Goal: Information Seeking & Learning: Check status

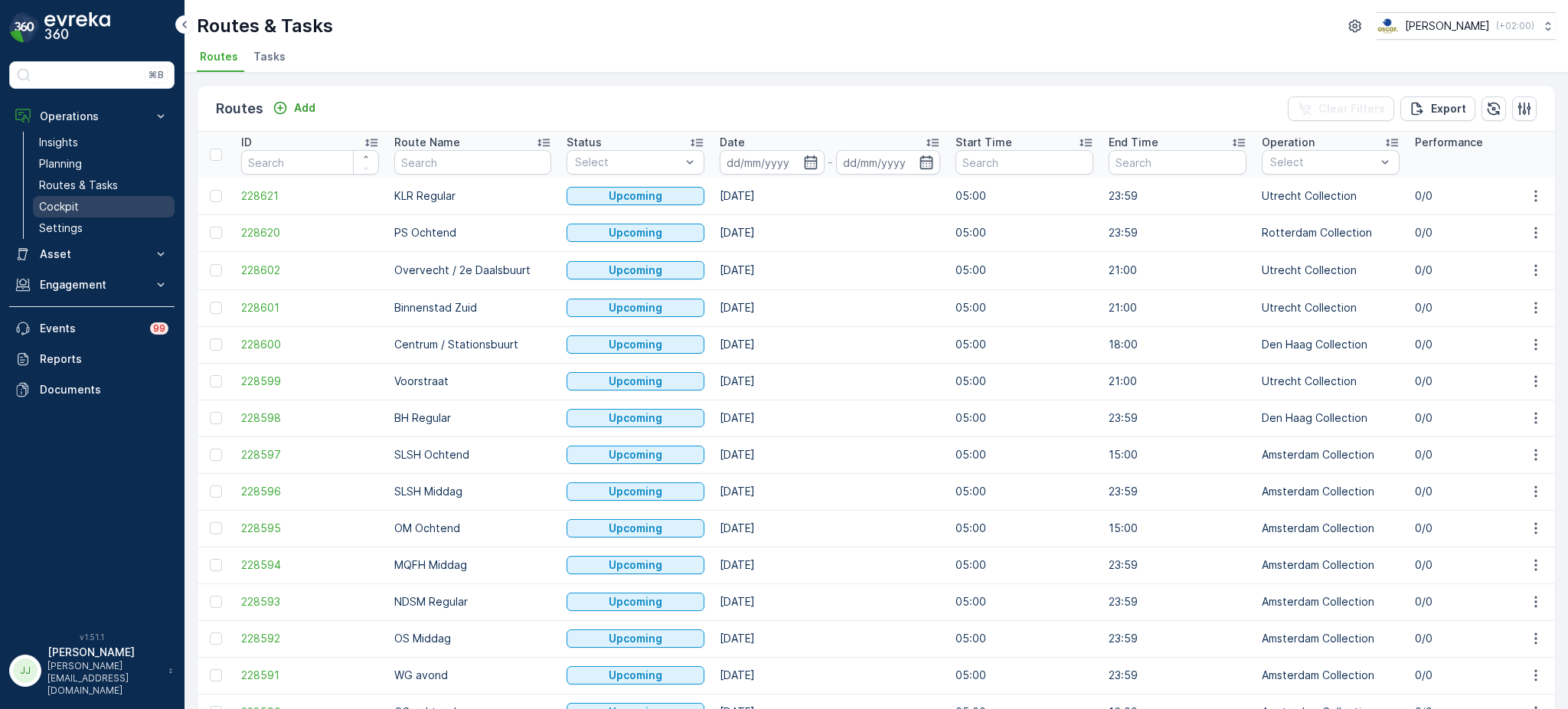
click at [82, 203] on link "Cockpit" at bounding box center [103, 207] width 142 height 22
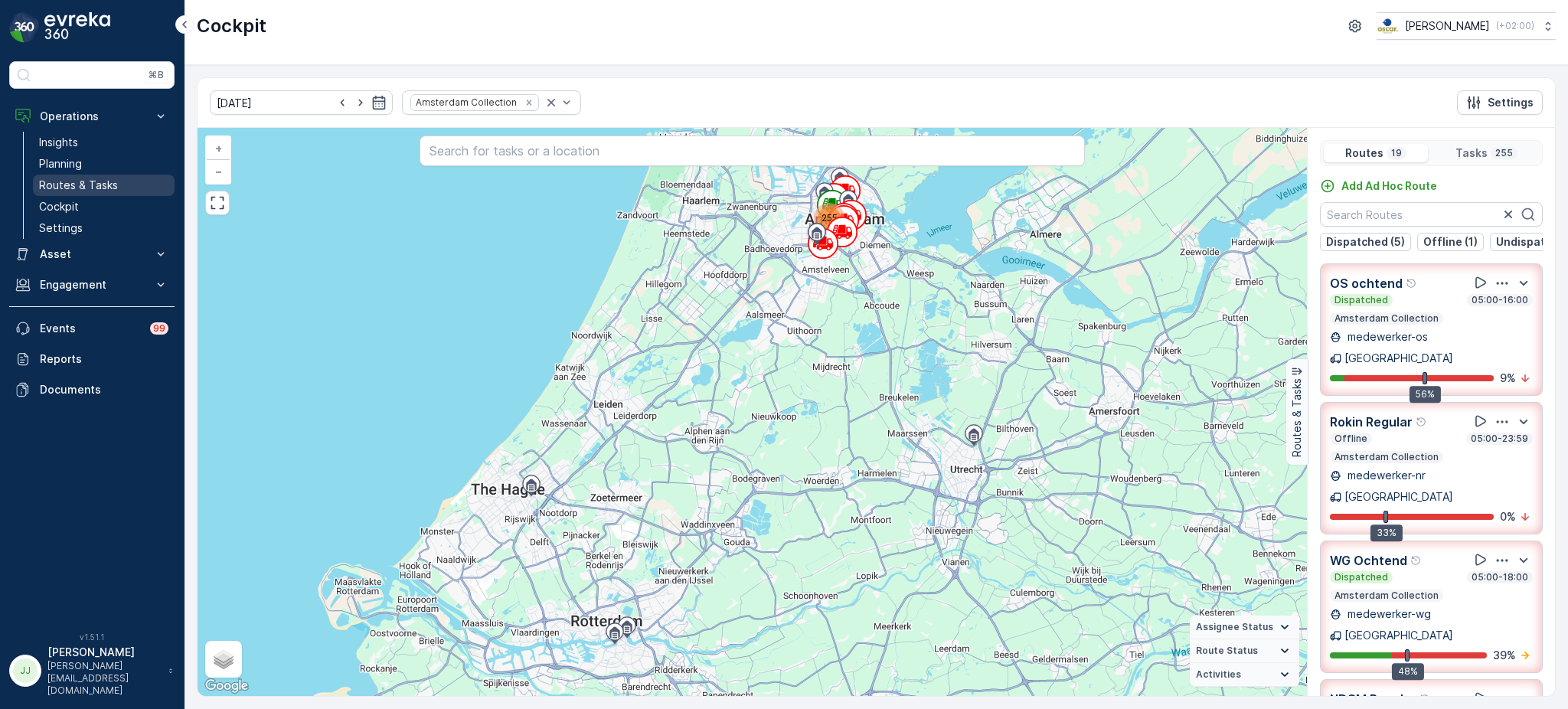
click at [84, 184] on p "Routes & Tasks" at bounding box center [78, 184] width 79 height 15
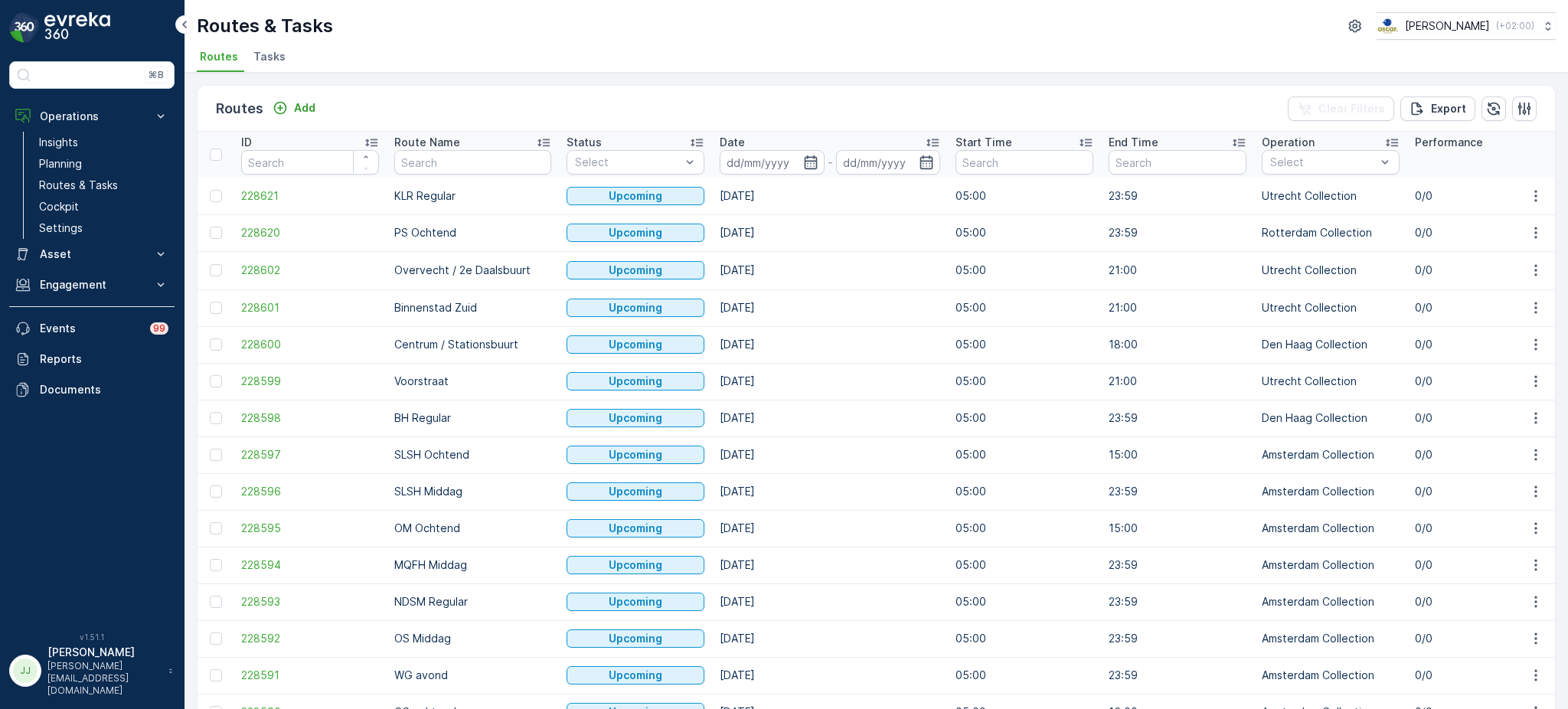
click at [275, 52] on span "Tasks" at bounding box center [269, 56] width 33 height 15
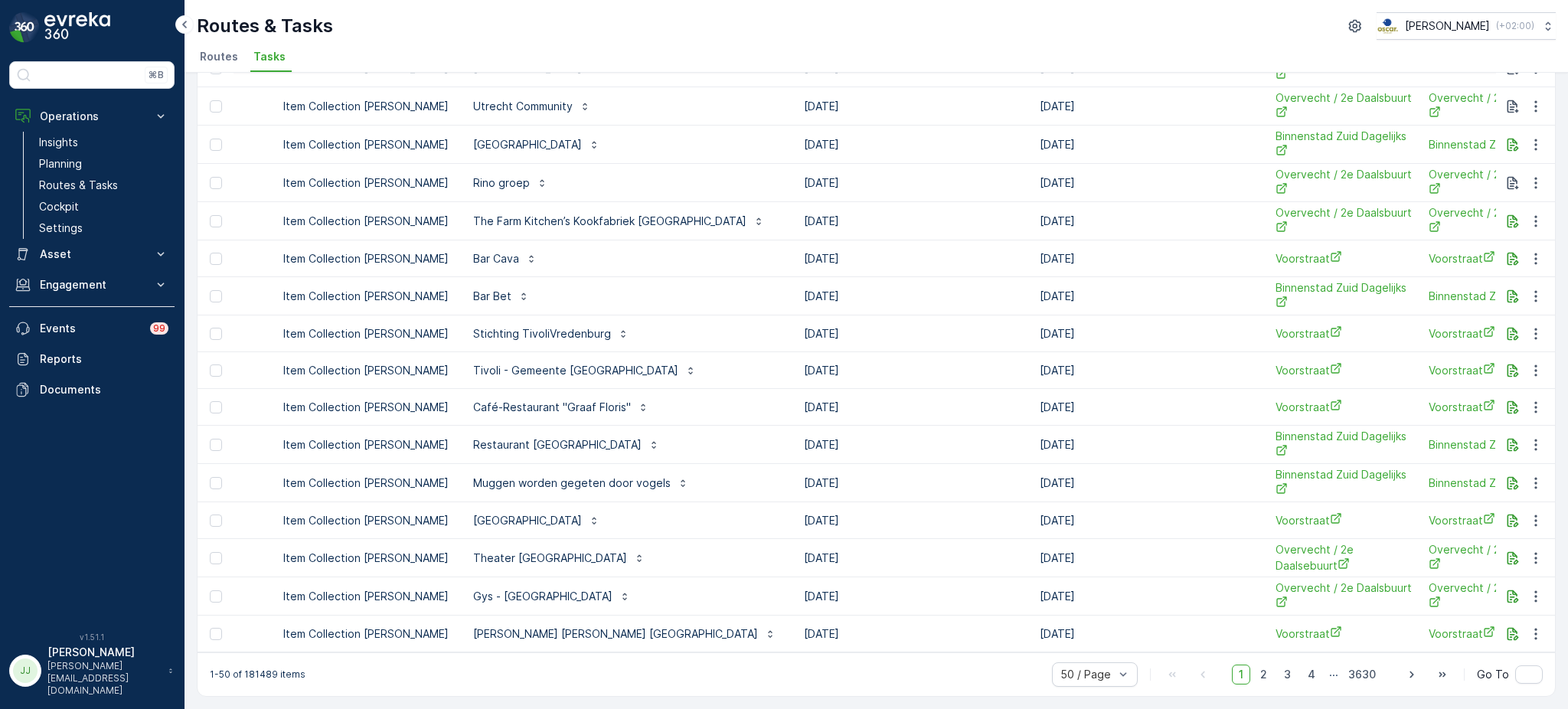
scroll to position [1426, 0]
click at [1264, 672] on span "2" at bounding box center [1263, 675] width 21 height 20
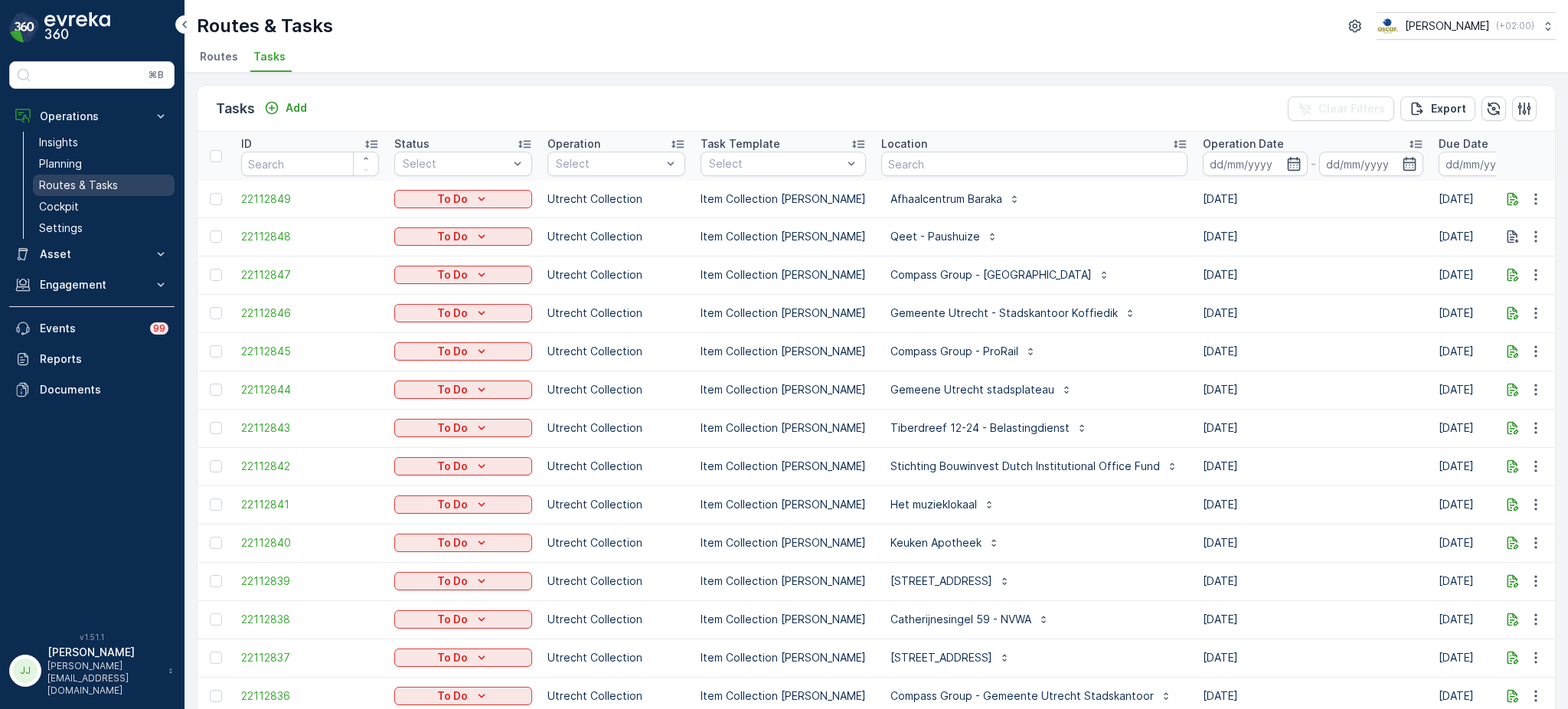
click at [58, 179] on p "Routes & Tasks" at bounding box center [78, 184] width 79 height 15
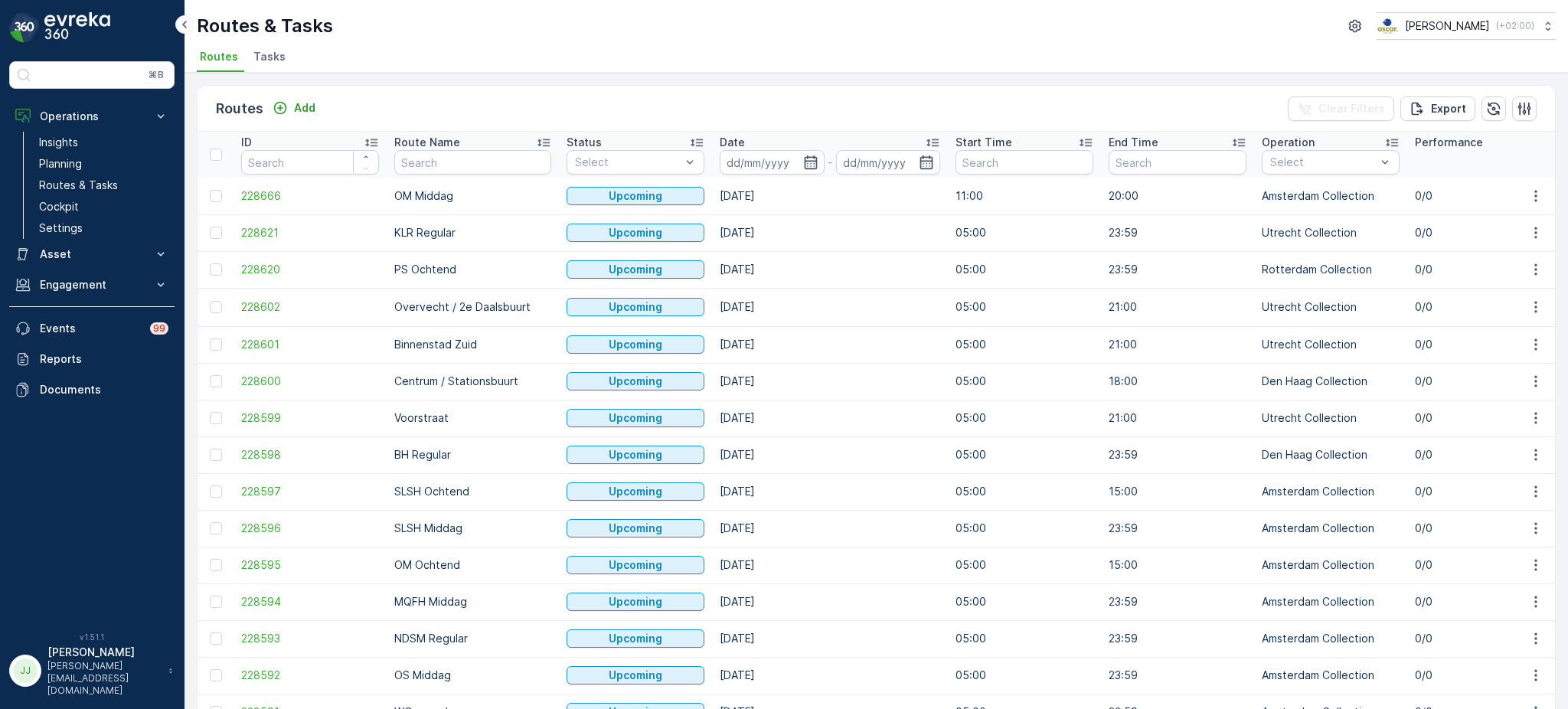
scroll to position [1, 0]
click at [508, 163] on input "text" at bounding box center [473, 161] width 157 height 24
type input "mq/fh"
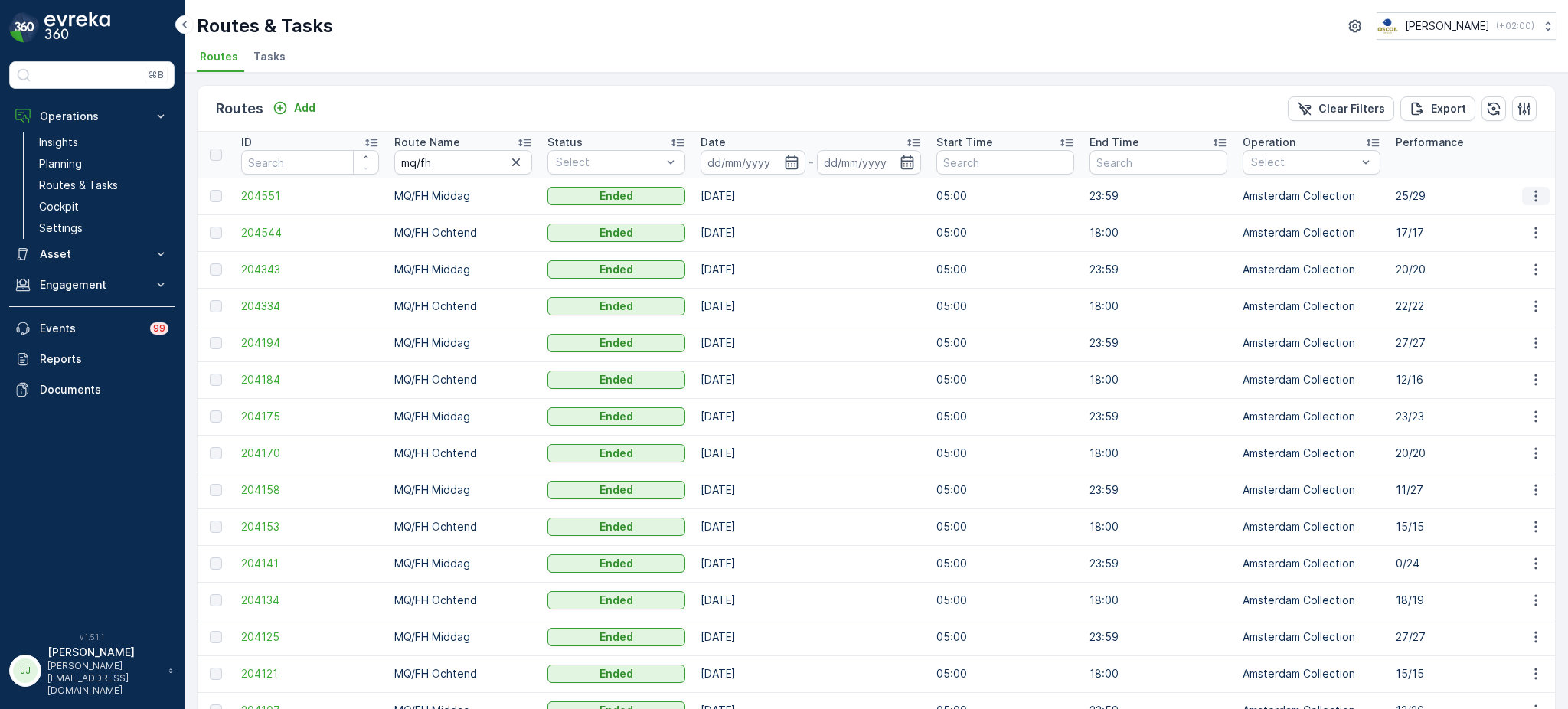
click at [1537, 200] on icon "button" at bounding box center [1535, 195] width 15 height 15
click at [1479, 214] on span "See More Details" at bounding box center [1500, 217] width 89 height 15
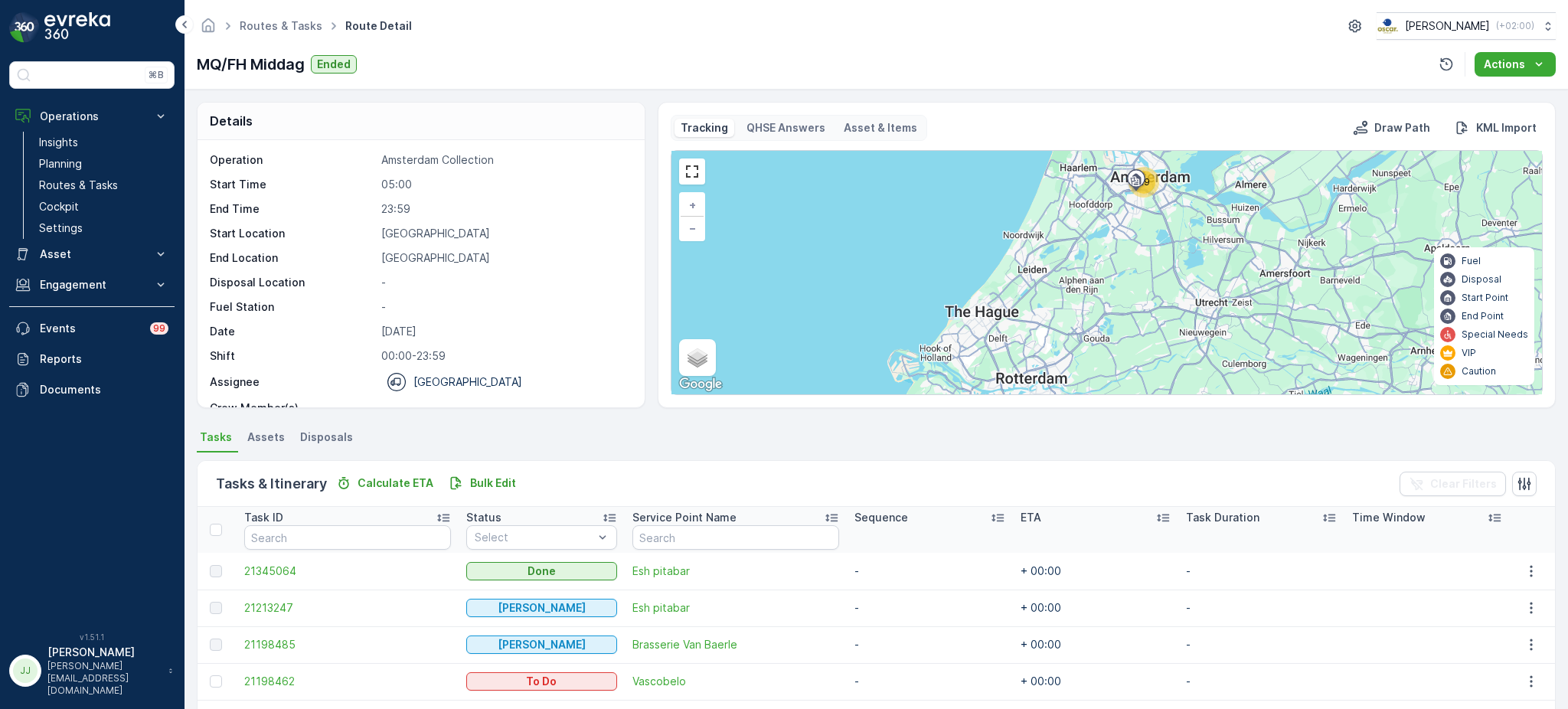
scroll to position [1, 0]
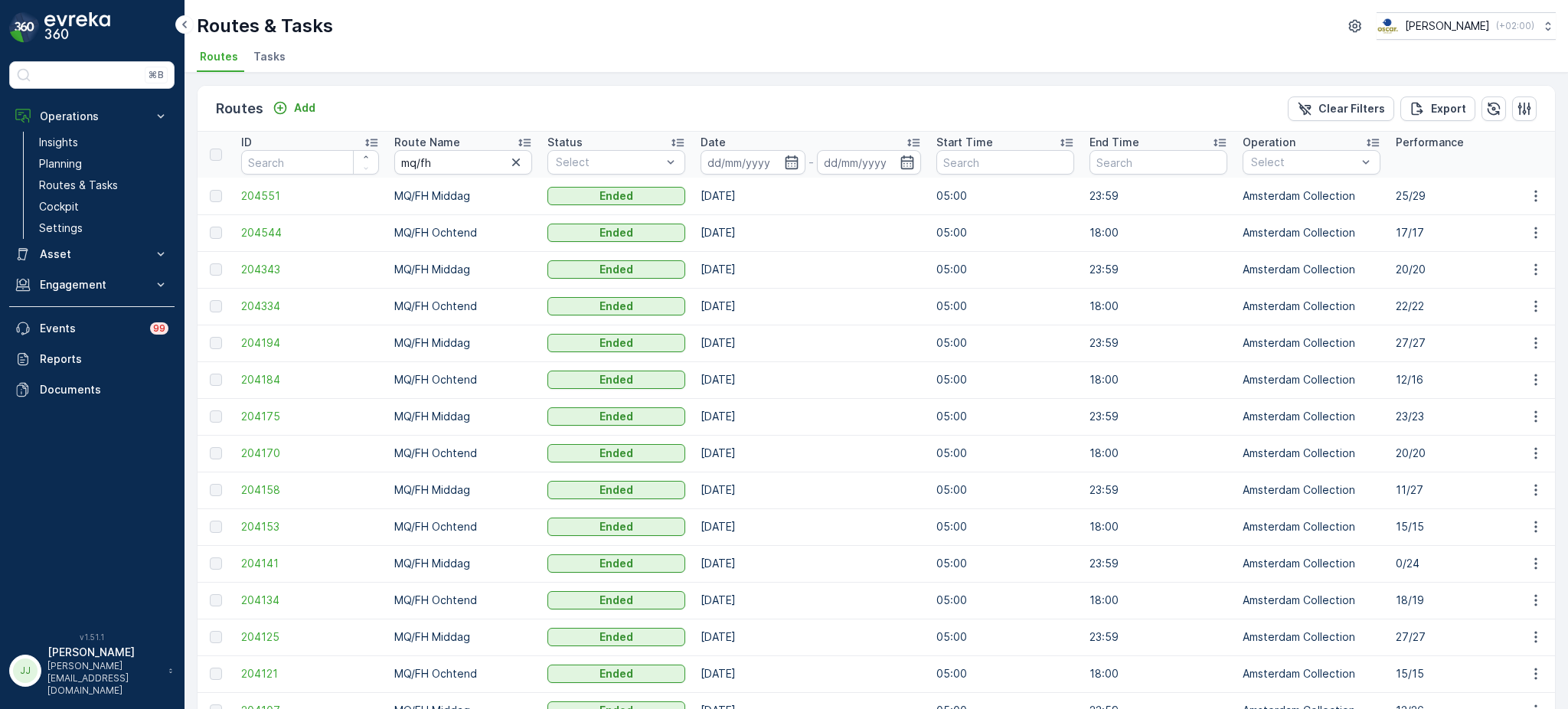
scroll to position [0, 83]
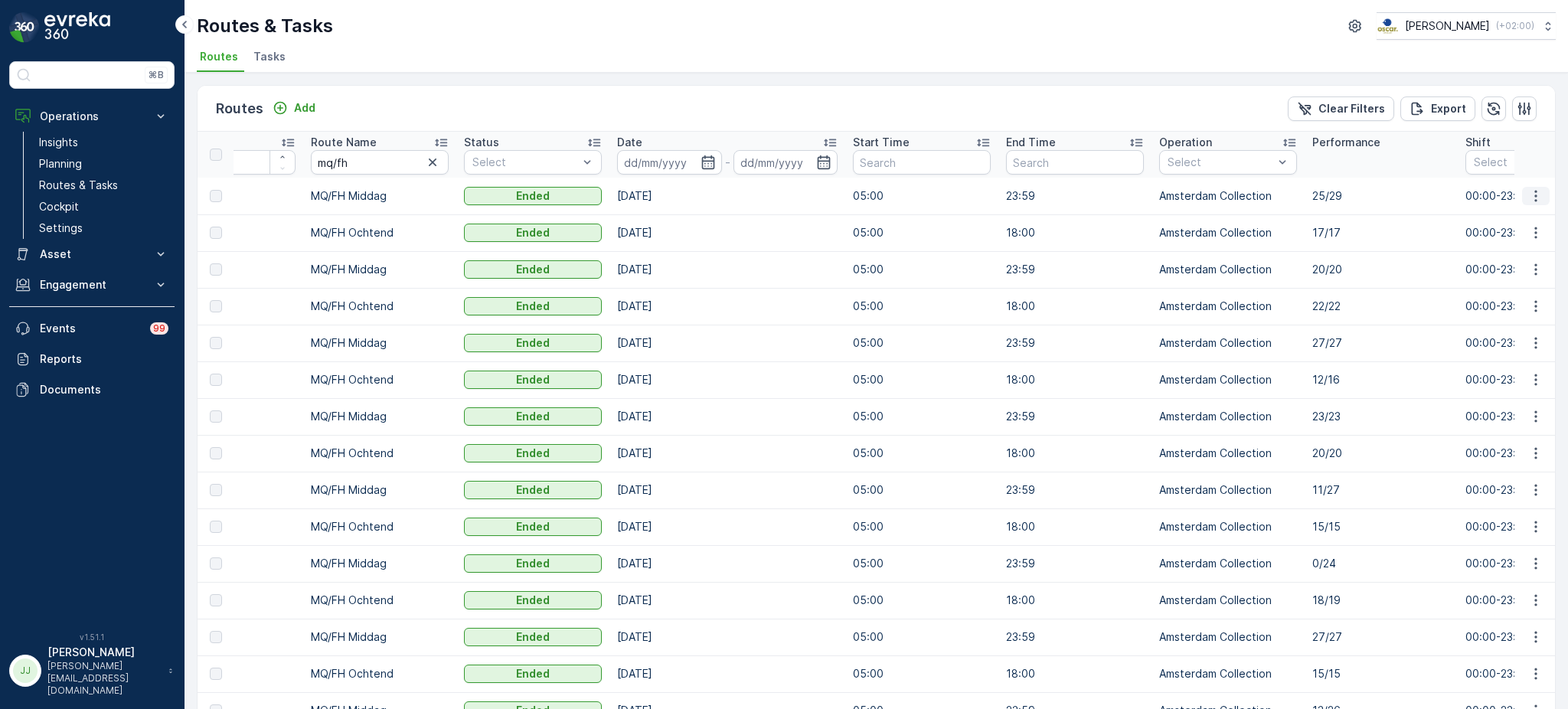
click at [1535, 194] on icon "button" at bounding box center [1535, 195] width 15 height 15
click at [1497, 216] on span "See More Details" at bounding box center [1500, 217] width 89 height 15
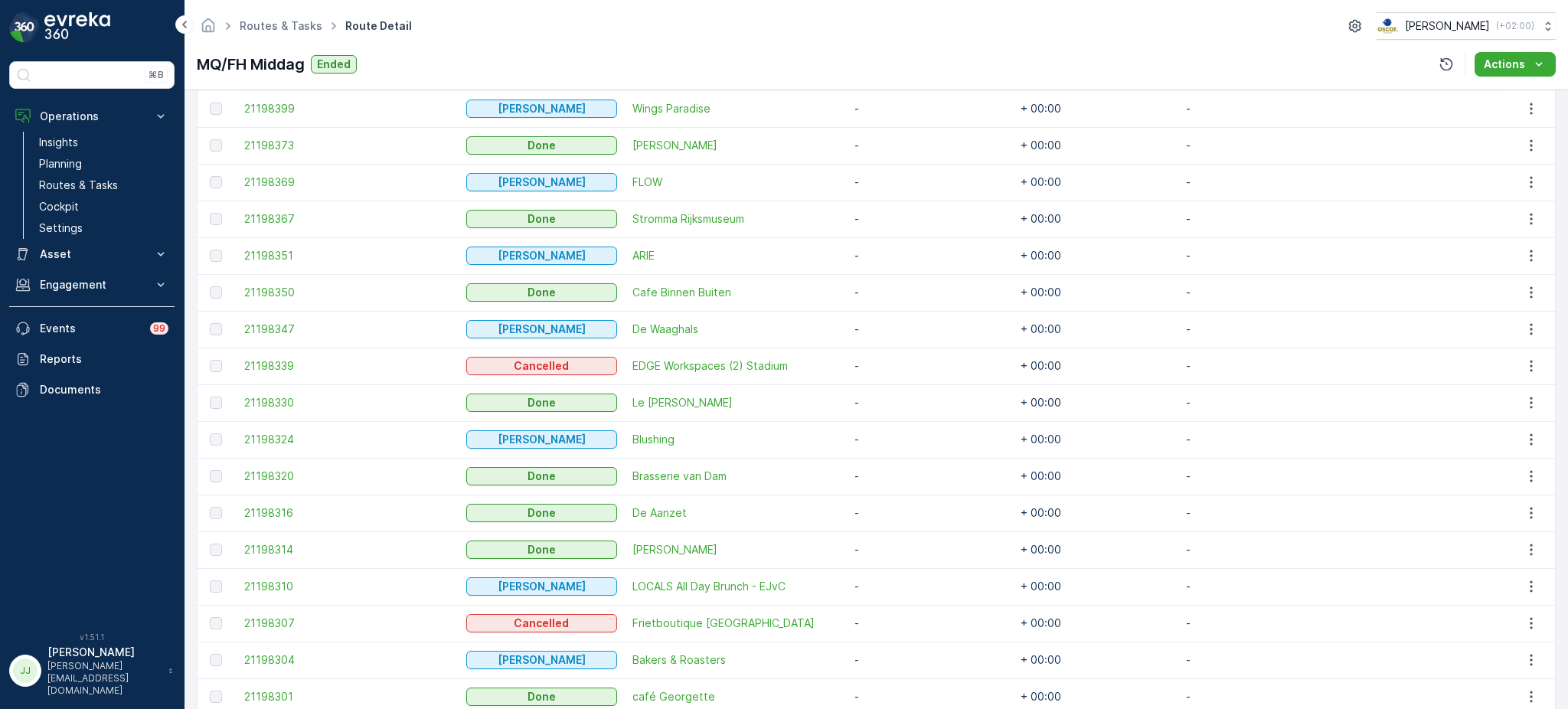
scroll to position [790, 0]
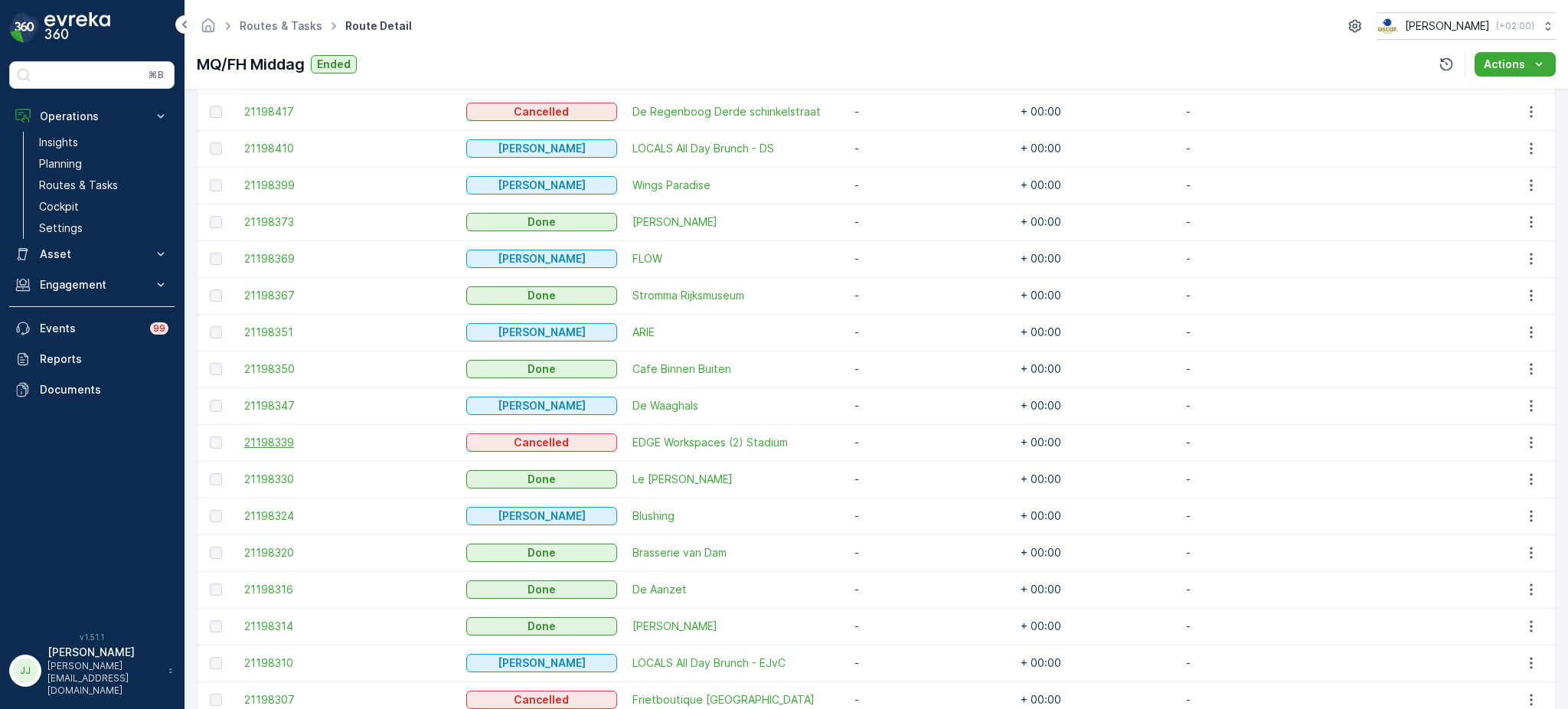
click at [289, 445] on span "21198339" at bounding box center [347, 442] width 207 height 15
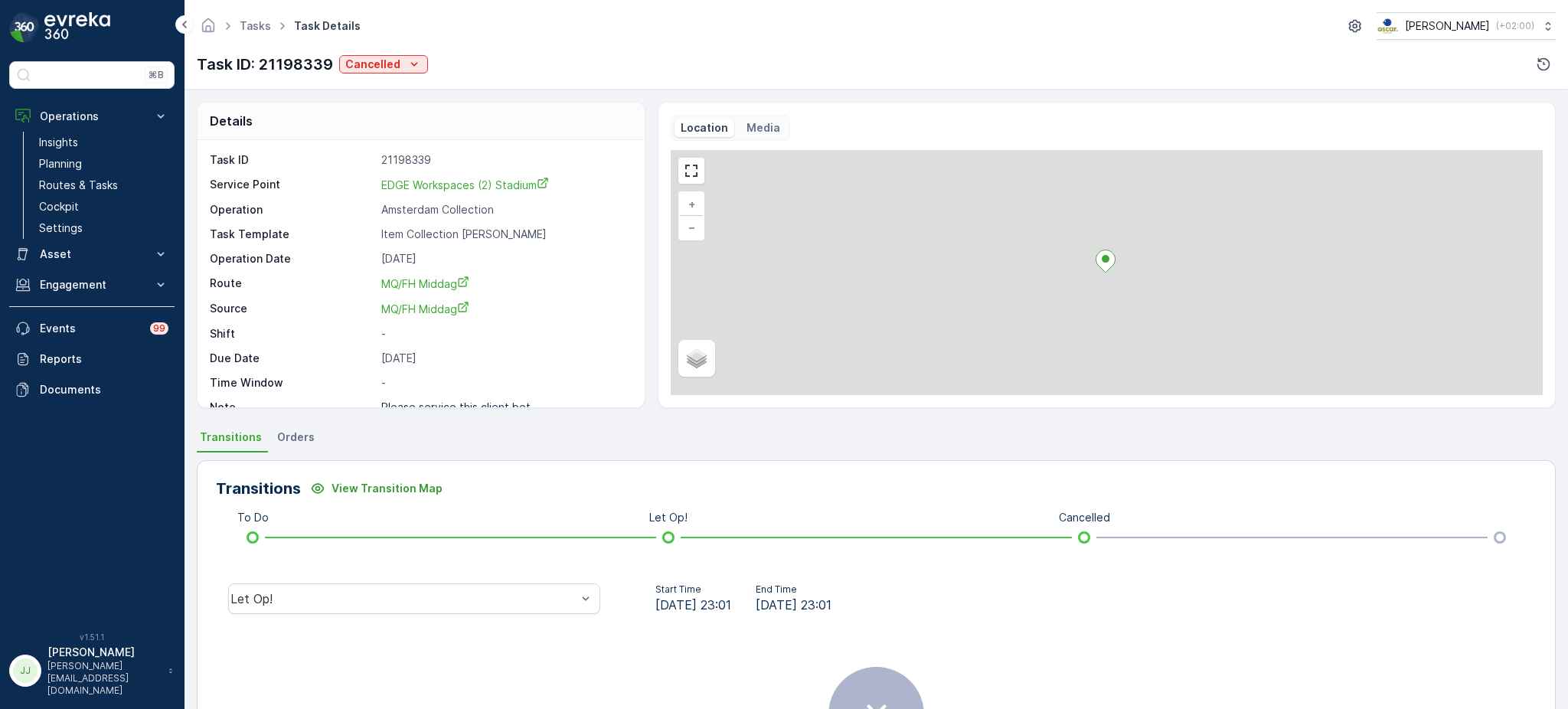
scroll to position [20, 0]
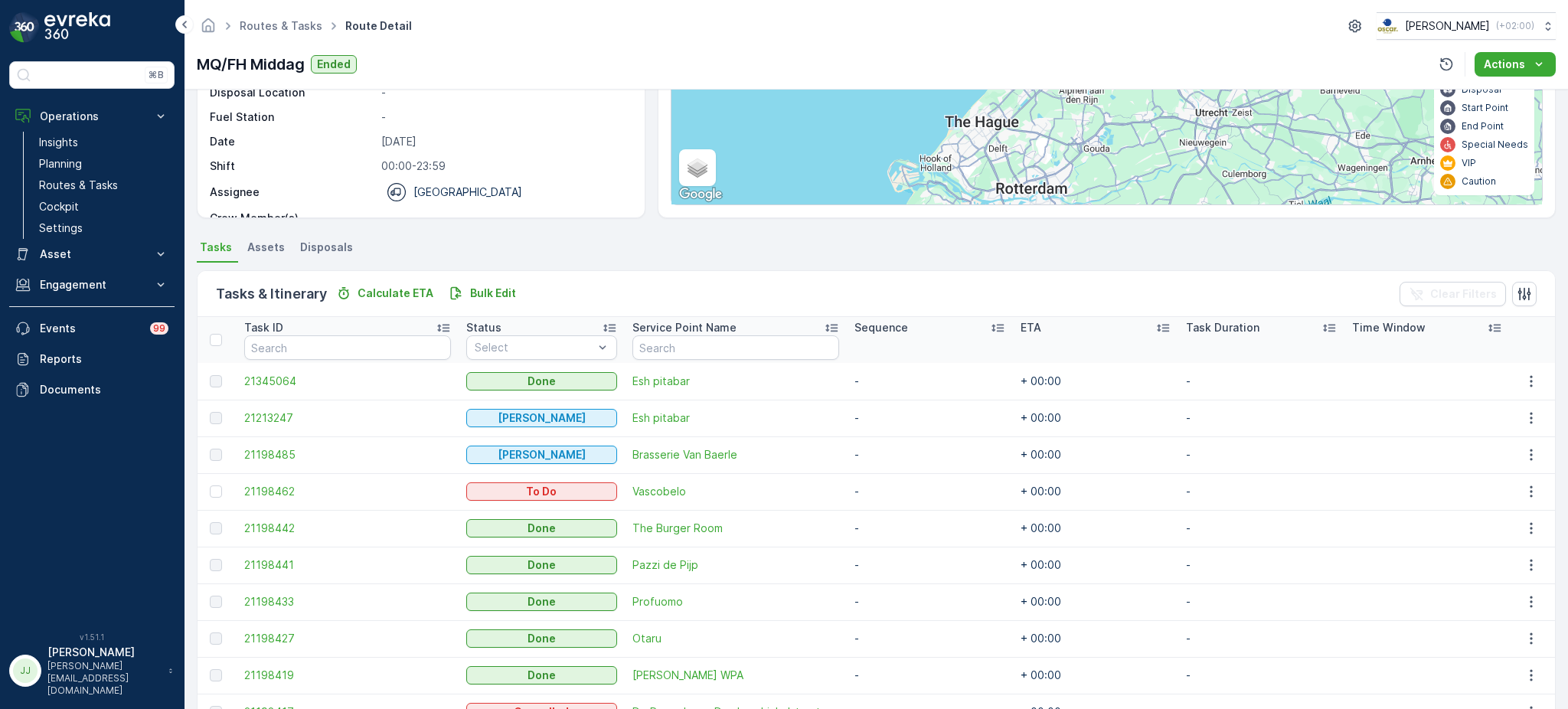
scroll to position [141, 0]
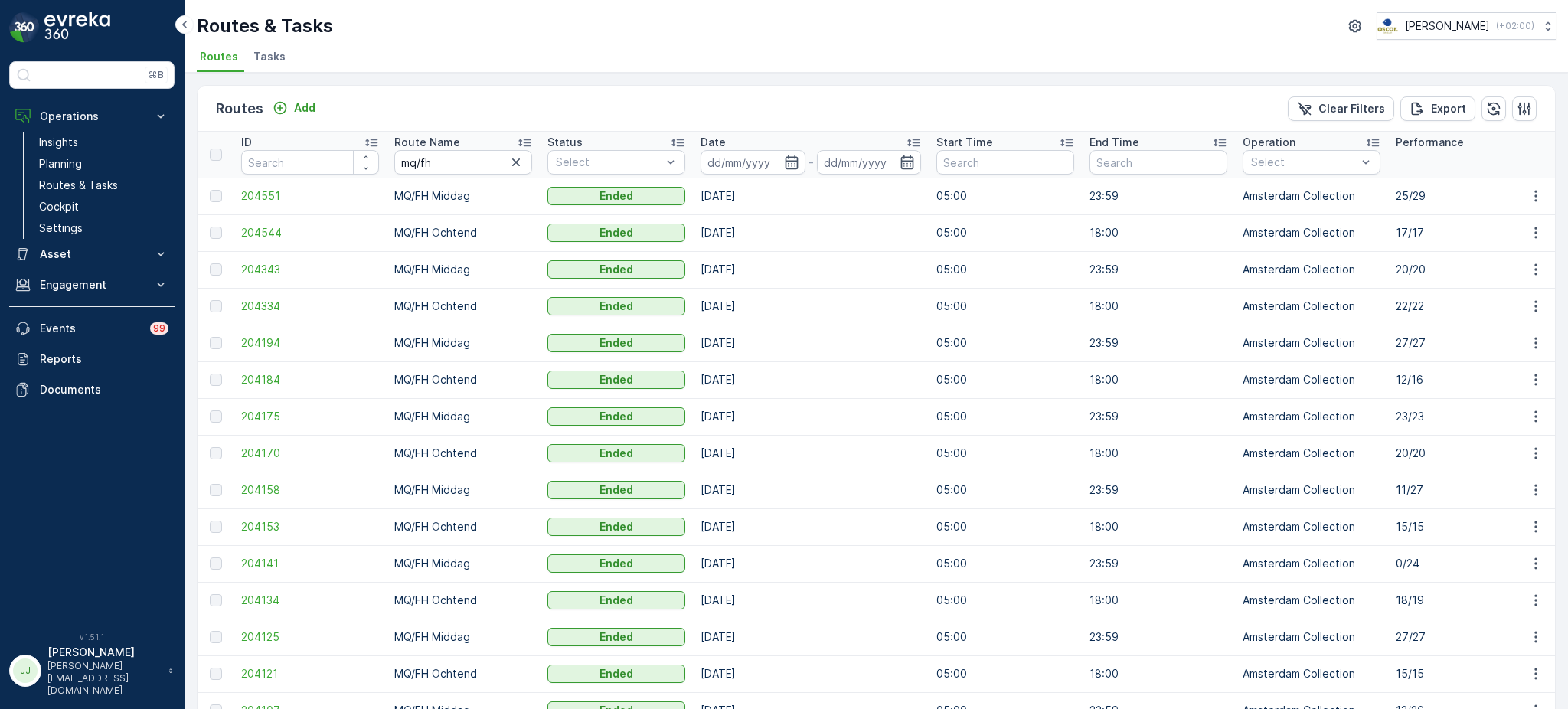
click at [458, 159] on input "mq/fh" at bounding box center [463, 162] width 137 height 24
drag, startPoint x: 458, startPoint y: 159, endPoint x: 291, endPoint y: 165, distance: 167.1
drag, startPoint x: 291, startPoint y: 165, endPoint x: 491, endPoint y: 61, distance: 225.4
click at [491, 61] on ul "Routes Tasks" at bounding box center [870, 59] width 1346 height 26
drag, startPoint x: 439, startPoint y: 153, endPoint x: 388, endPoint y: 155, distance: 51.0
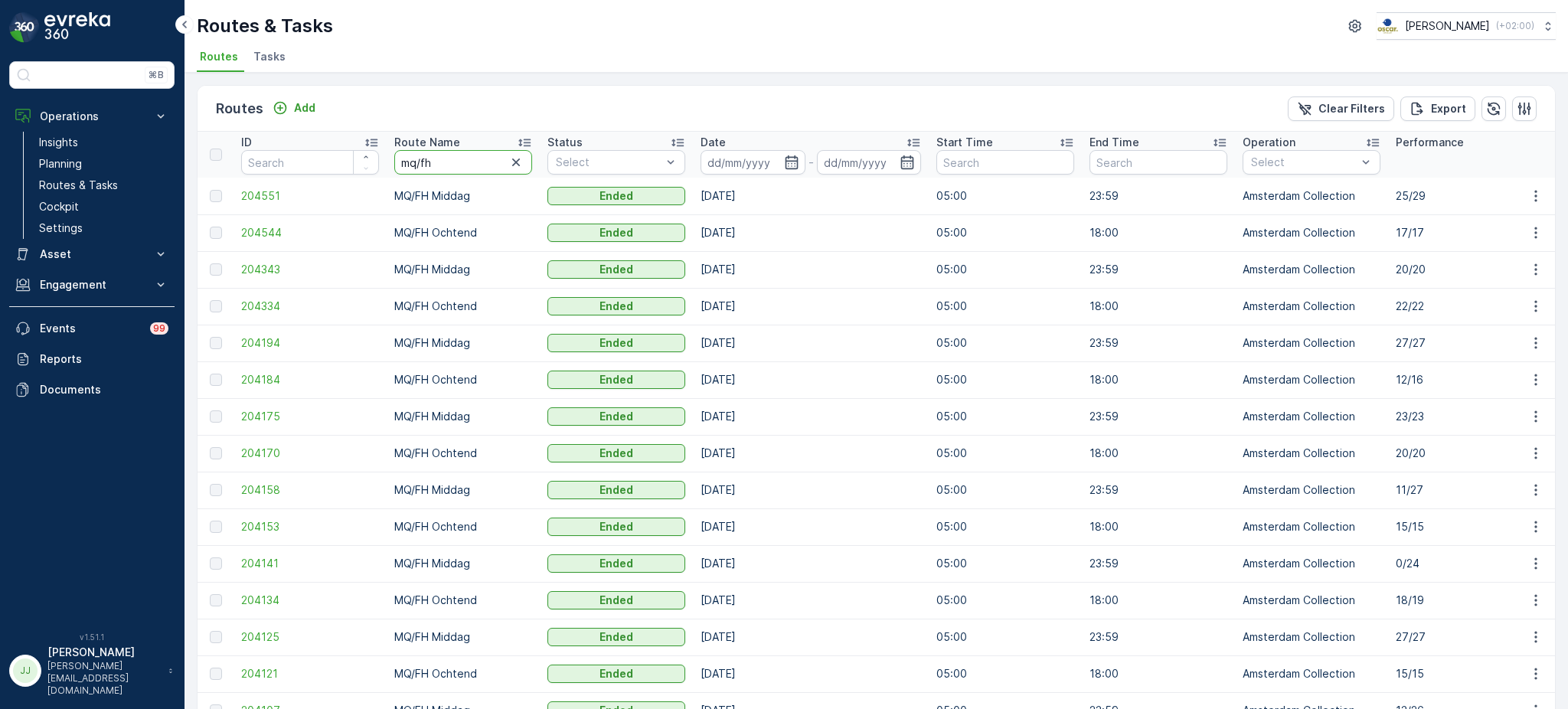
click at [388, 155] on th "Route Name mq/fh" at bounding box center [463, 155] width 153 height 46
type input "ndsm"
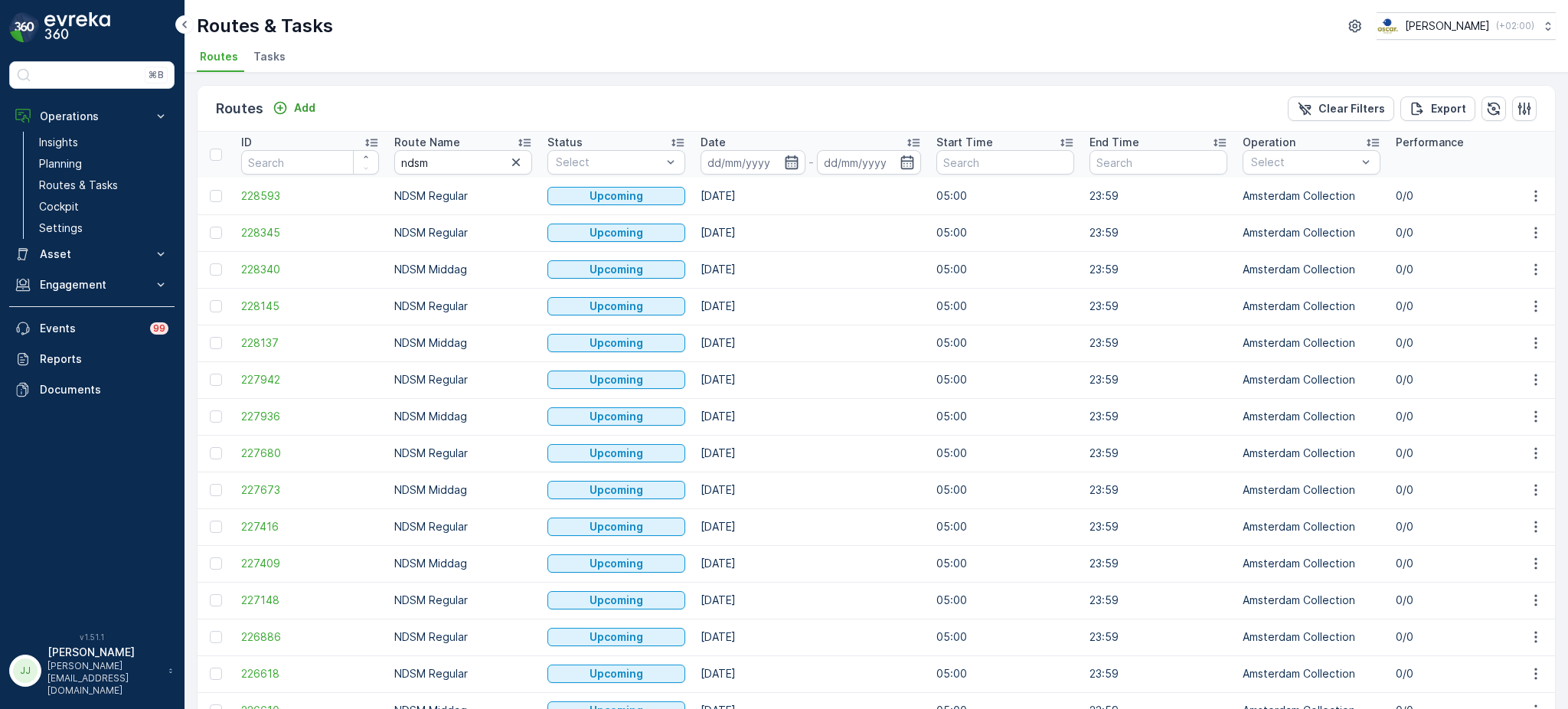
click at [792, 164] on icon "button" at bounding box center [791, 162] width 15 height 15
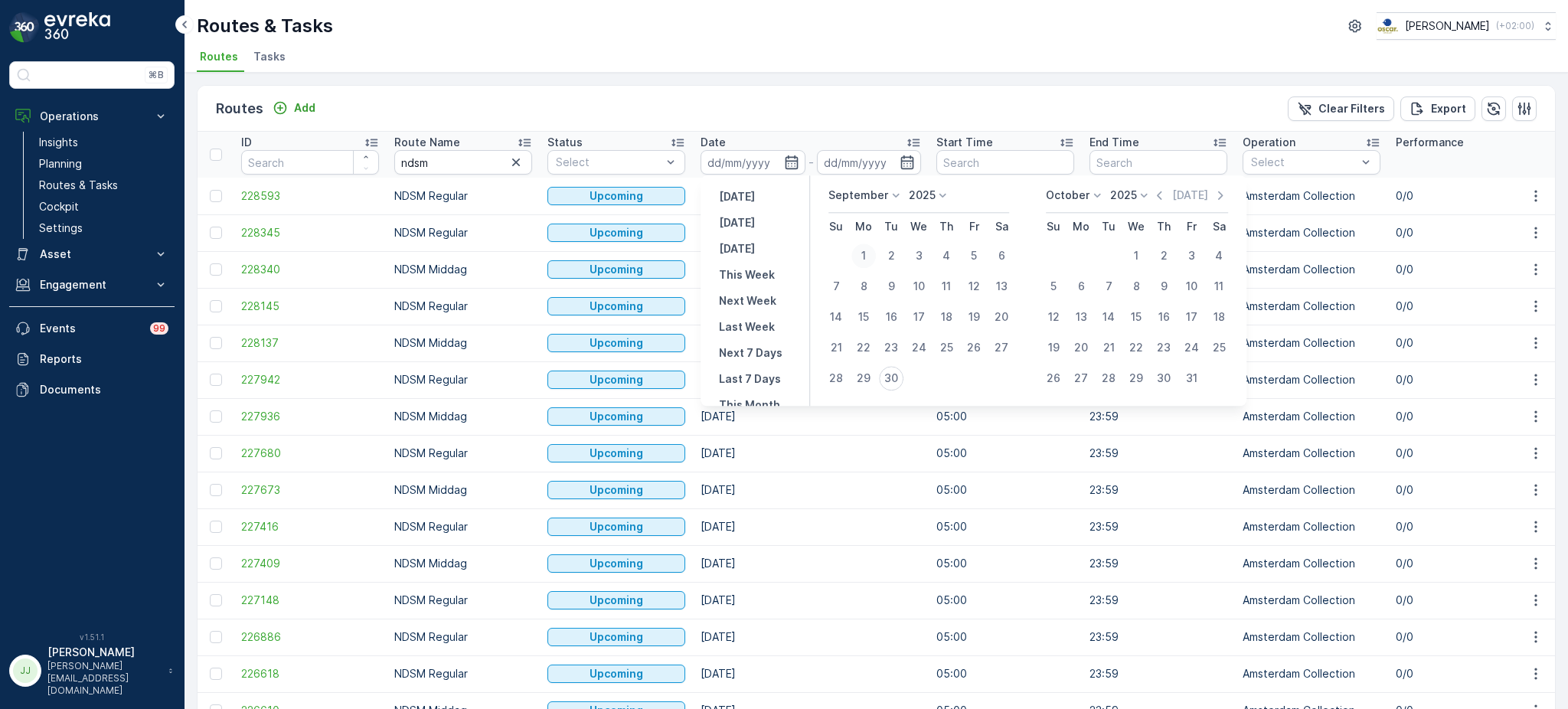
click at [874, 250] on div "1" at bounding box center [864, 255] width 24 height 24
type input "[DATE]"
click at [874, 250] on div "1" at bounding box center [864, 255] width 24 height 24
type input "[DATE]"
click at [874, 258] on div "1" at bounding box center [864, 255] width 24 height 24
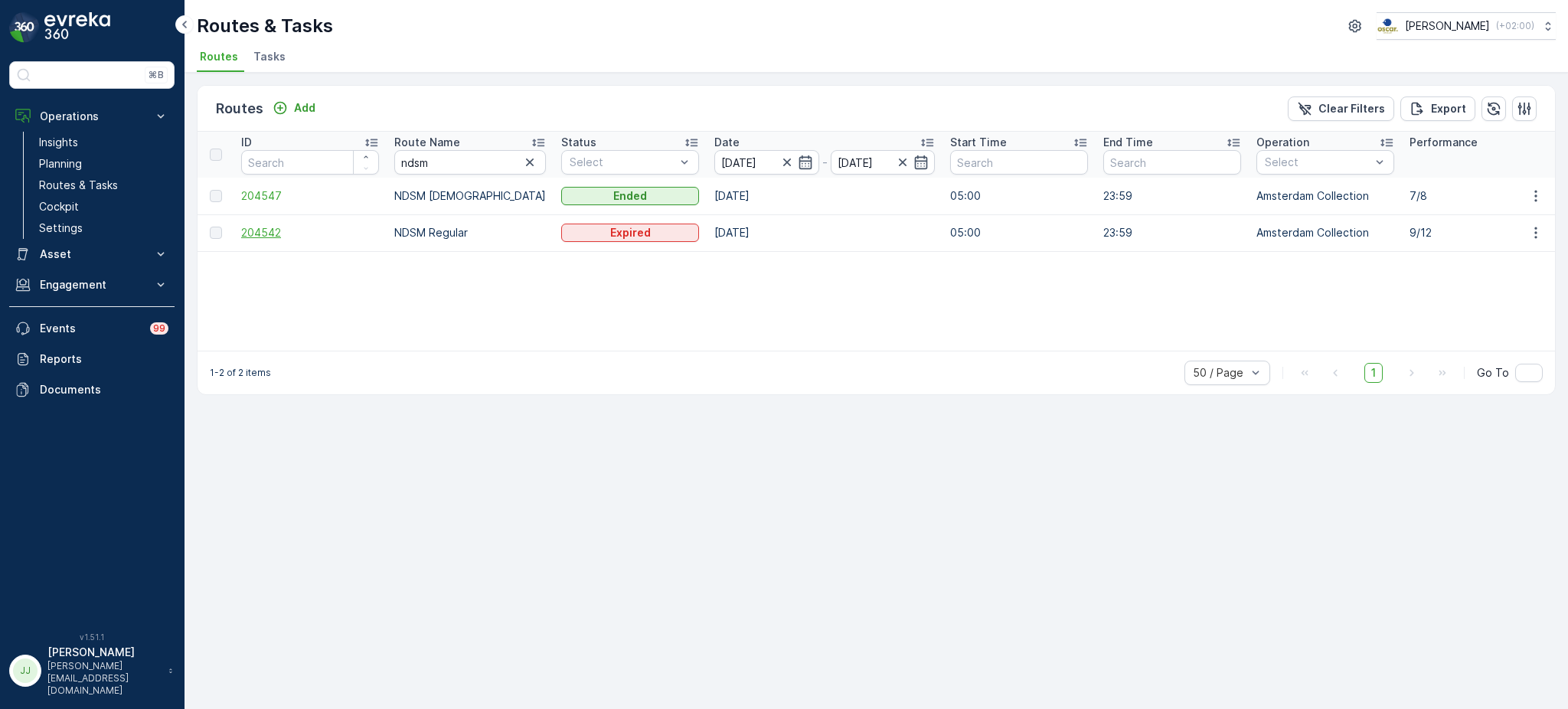
click at [271, 232] on span "204542" at bounding box center [310, 232] width 137 height 15
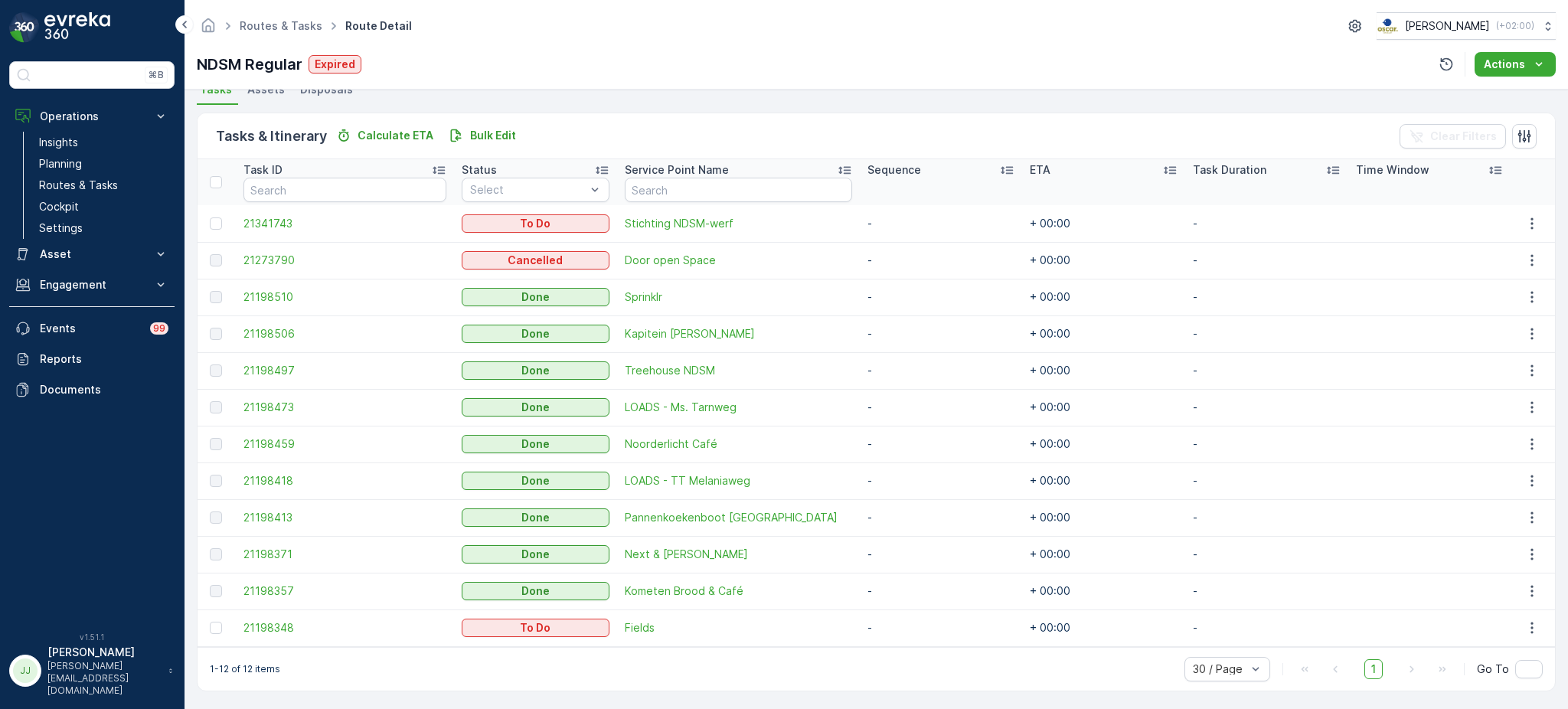
scroll to position [347, 0]
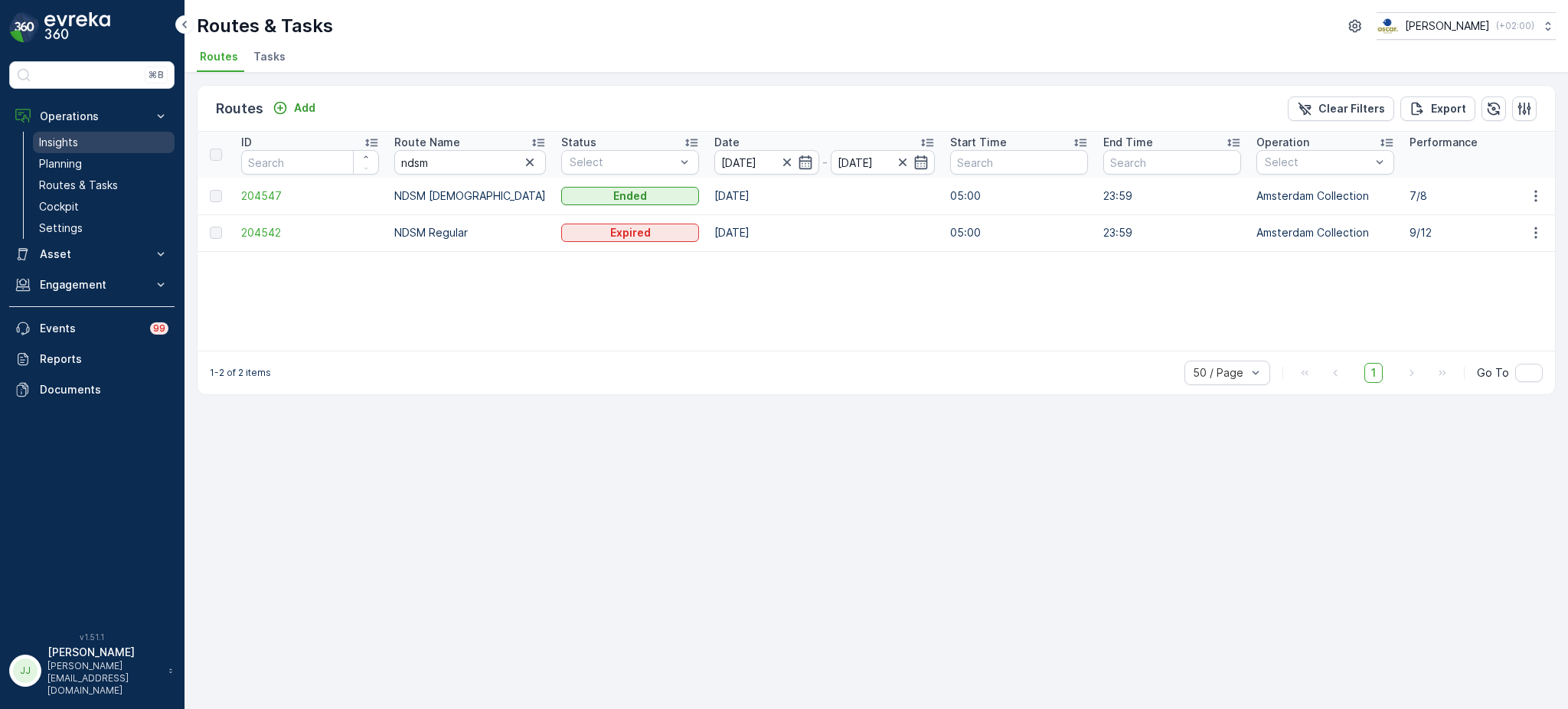
click at [73, 138] on p "Insights" at bounding box center [58, 142] width 39 height 15
